Goal: Navigation & Orientation: Find specific page/section

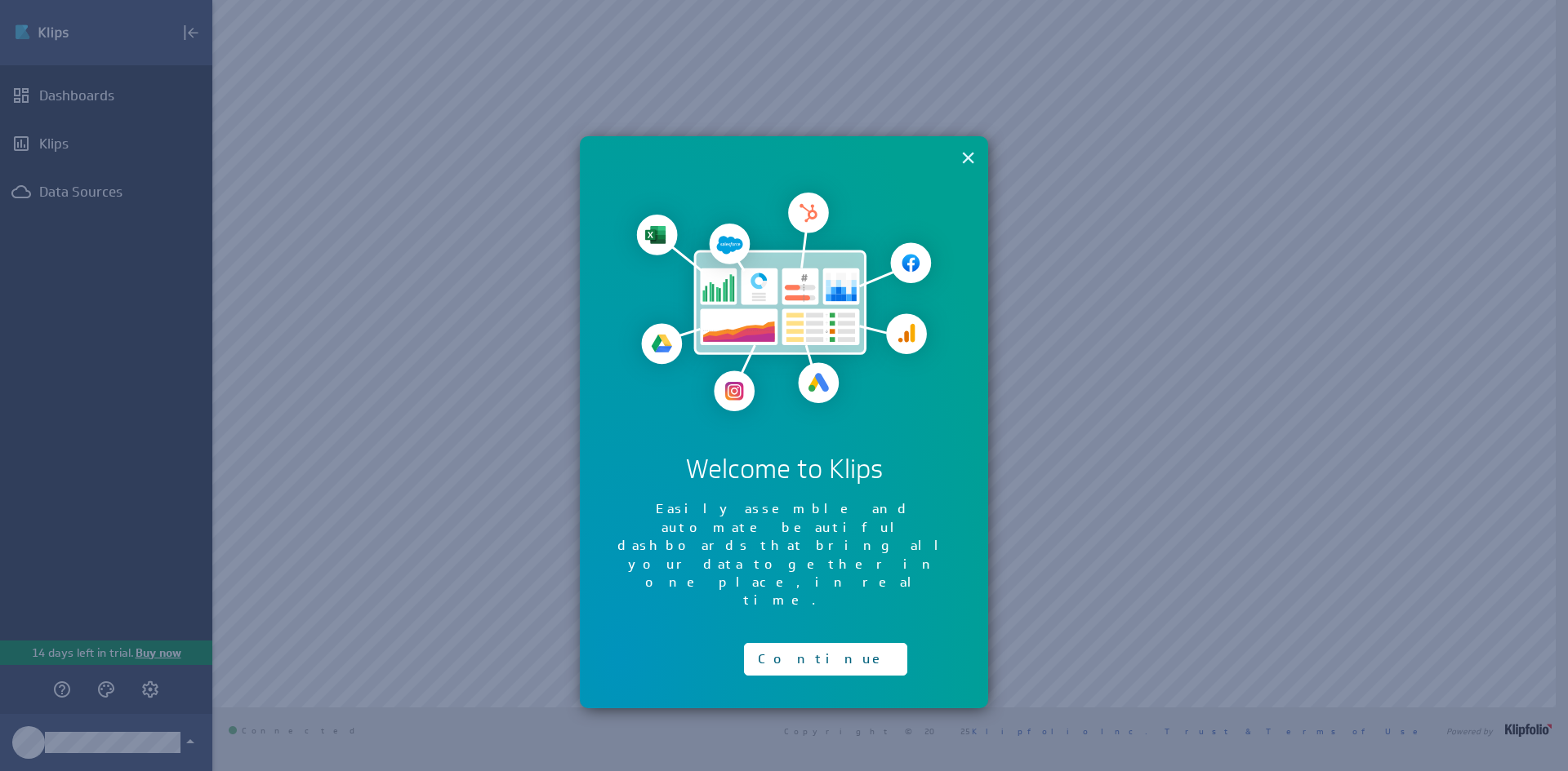
click at [964, 162] on button "×" at bounding box center [968, 158] width 15 height 33
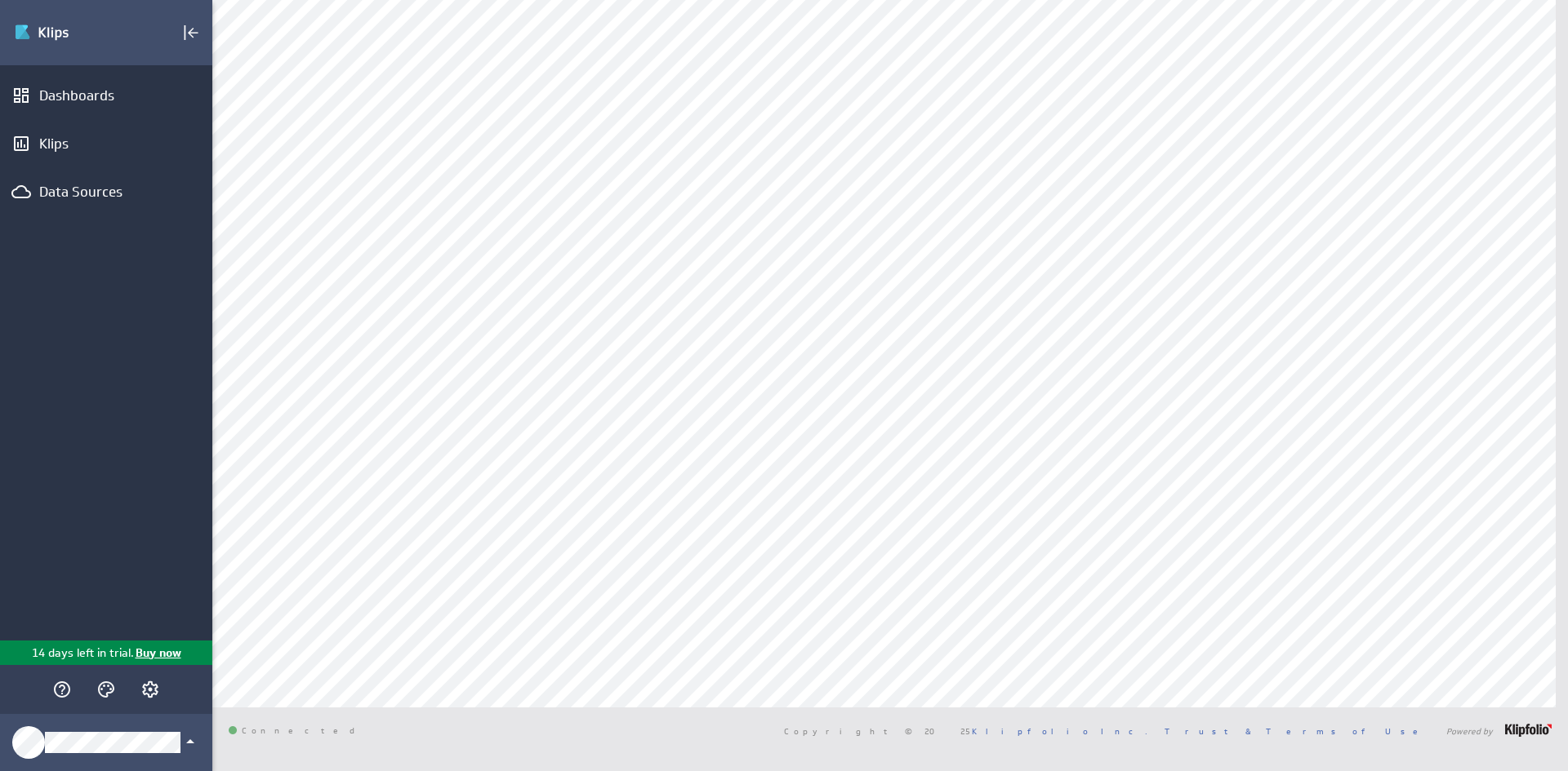
click at [145, 119] on div "Dashboards Klips Data Sources" at bounding box center [106, 352] width 213 height 575
click at [132, 111] on div "Dashboards" at bounding box center [106, 96] width 213 height 36
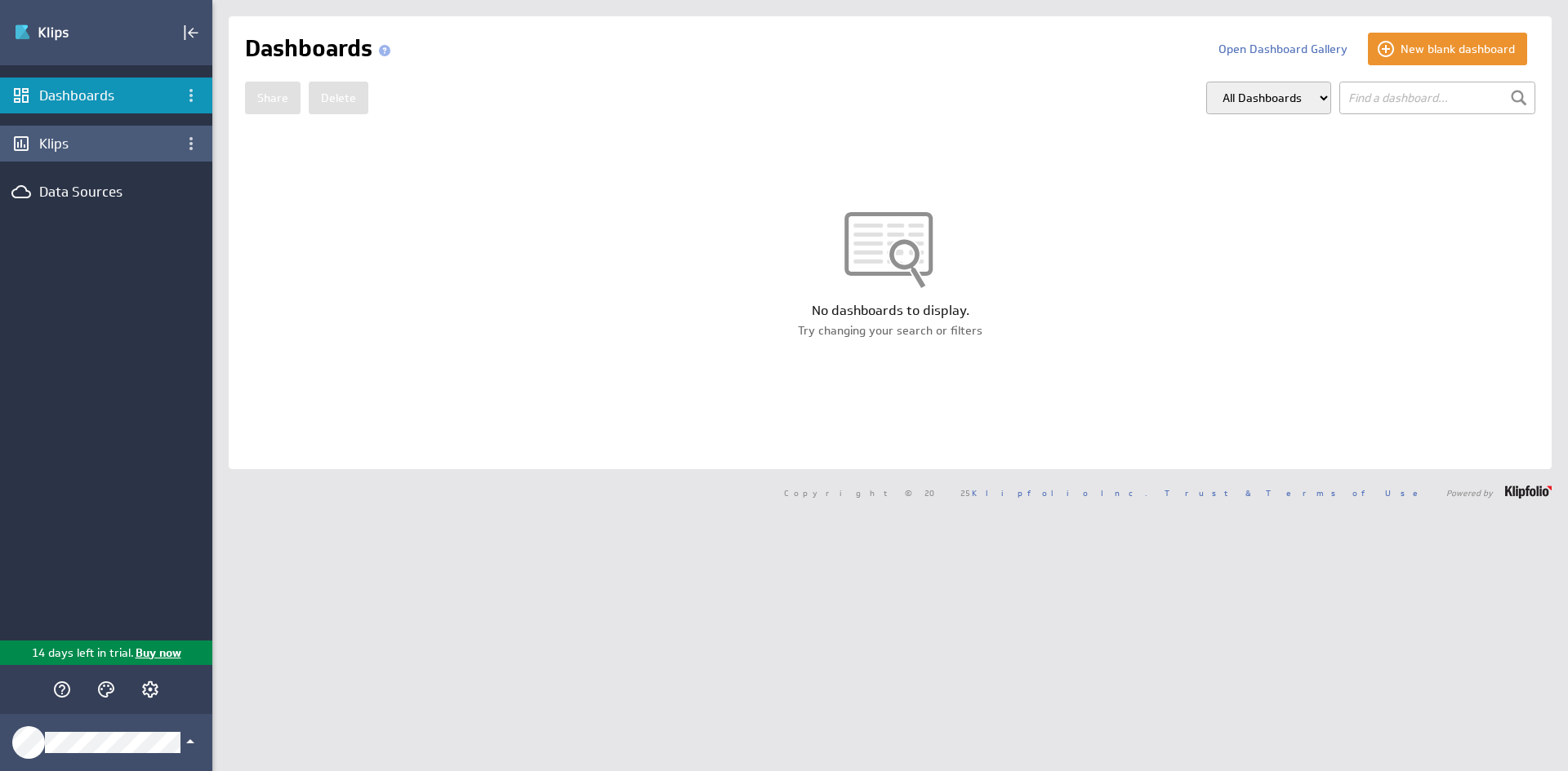
click at [78, 147] on div "Klips" at bounding box center [106, 143] width 134 height 18
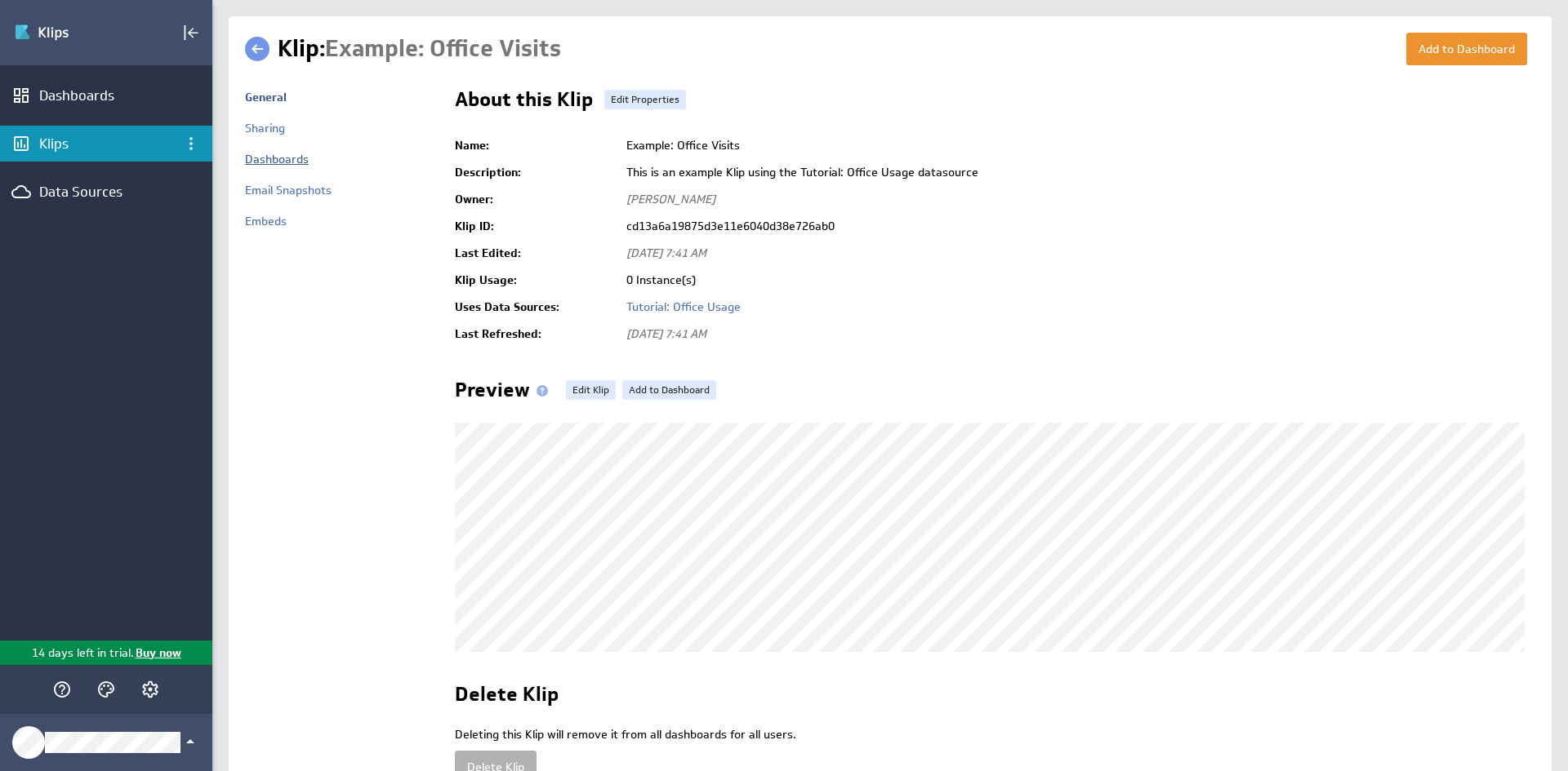
click at [279, 153] on link "Dashboards" at bounding box center [276, 158] width 64 height 14
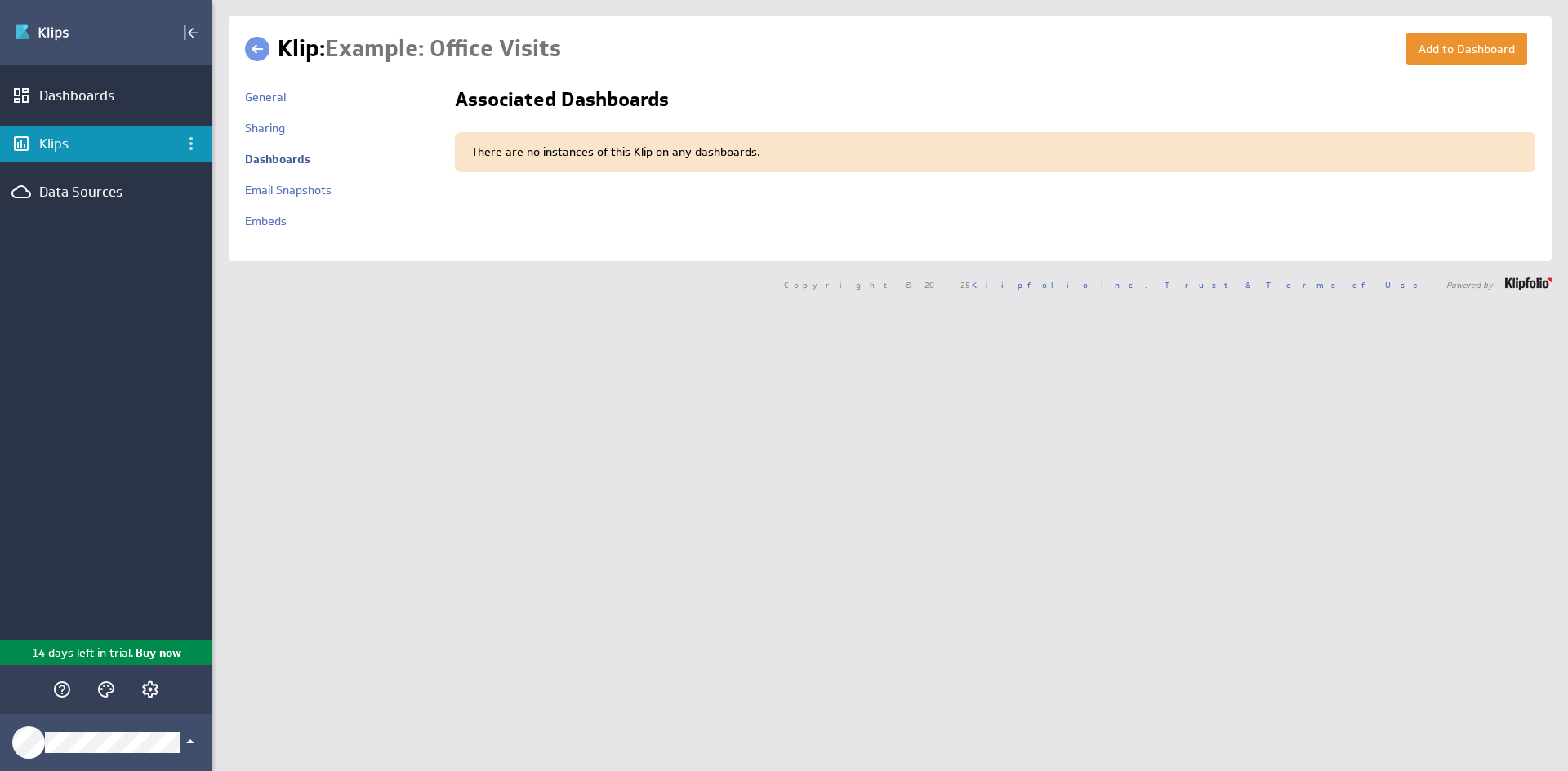
drag, startPoint x: 1101, startPoint y: 82, endPoint x: 1070, endPoint y: 231, distance: 152.2
click at [1070, 231] on td "Associated Dashboards At least one instance of this Klip is present on the foll…" at bounding box center [987, 163] width 1097 height 164
